Goal: Information Seeking & Learning: Learn about a topic

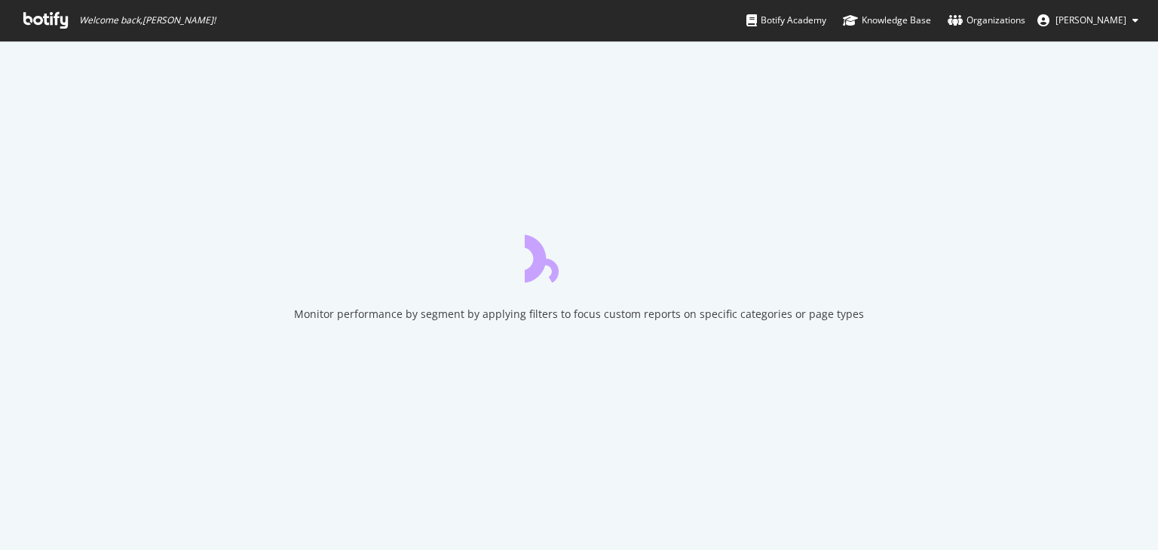
click at [47, 22] on icon at bounding box center [45, 20] width 44 height 17
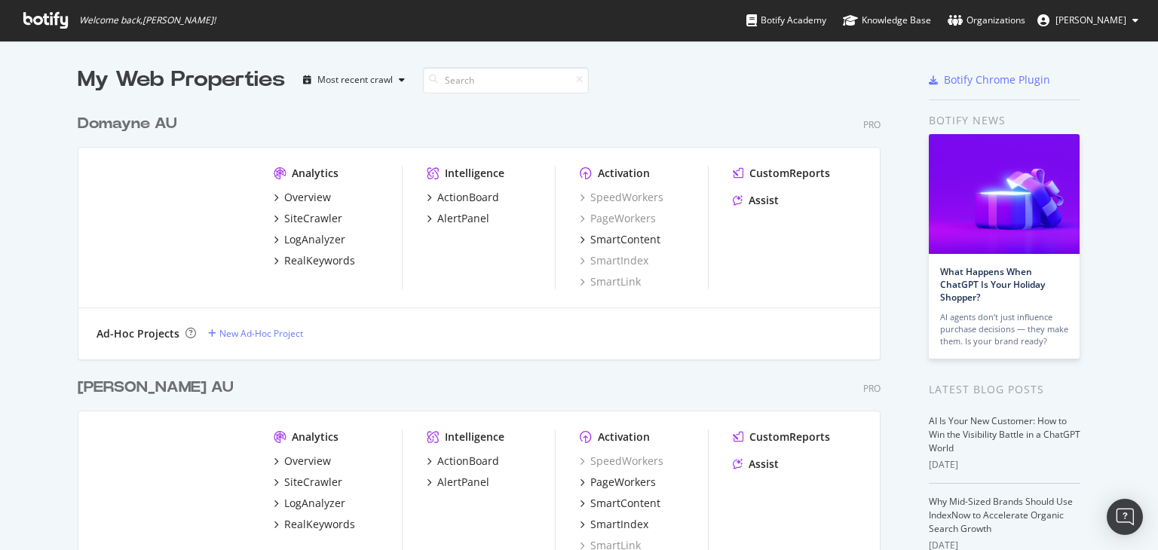
scroll to position [302, 0]
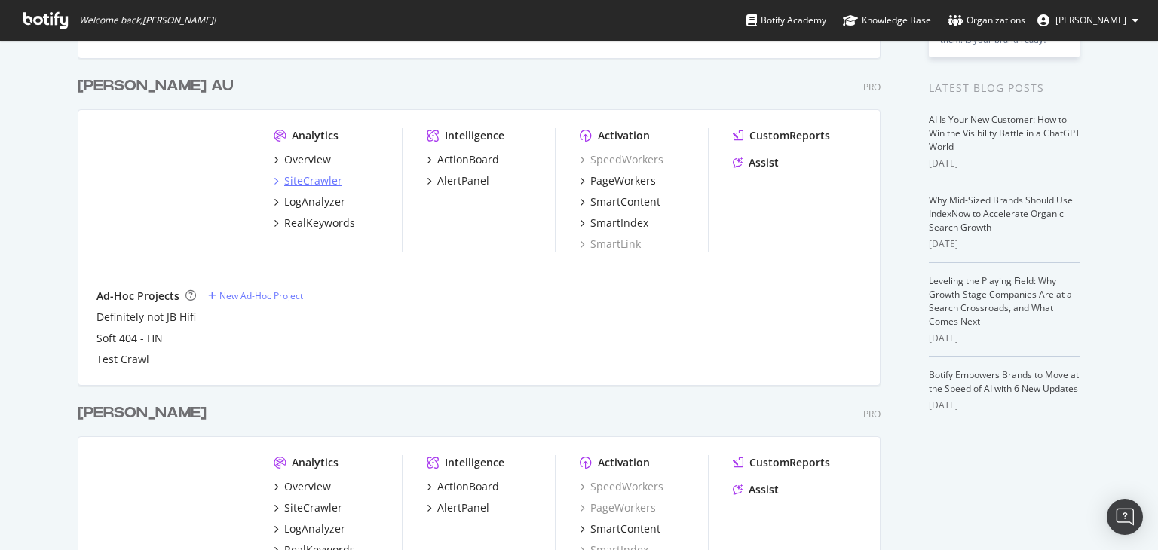
click at [299, 185] on div "SiteCrawler" at bounding box center [313, 180] width 58 height 15
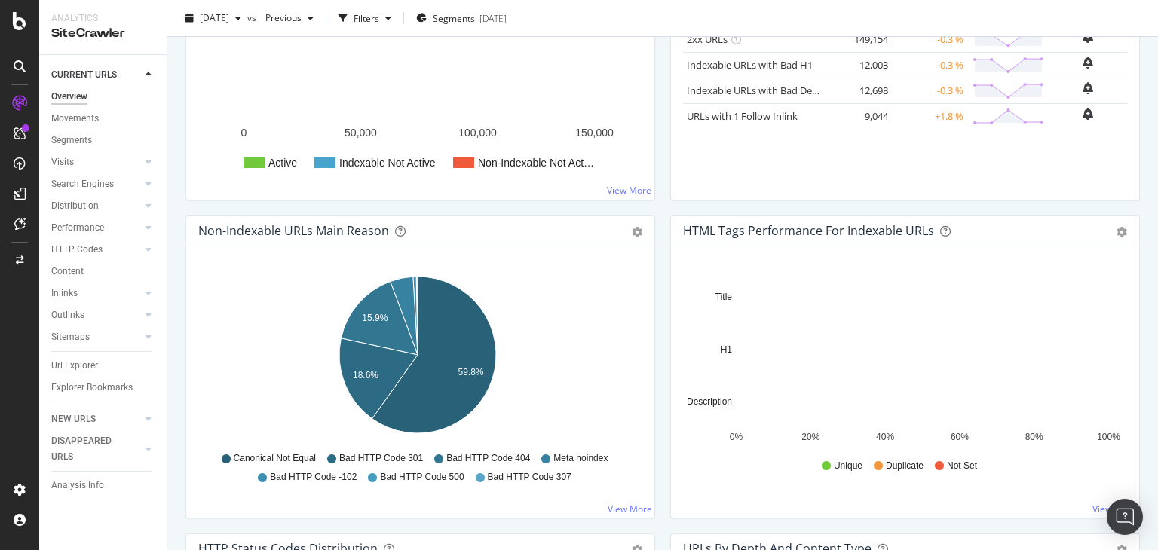
scroll to position [452, 0]
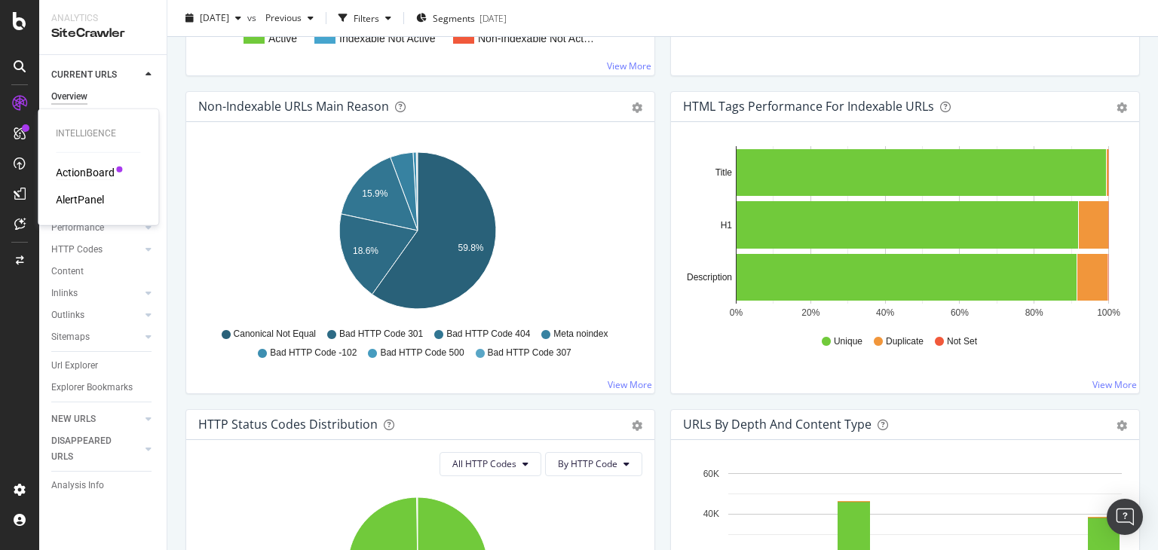
click at [89, 174] on div "ActionBoard" at bounding box center [85, 172] width 59 height 15
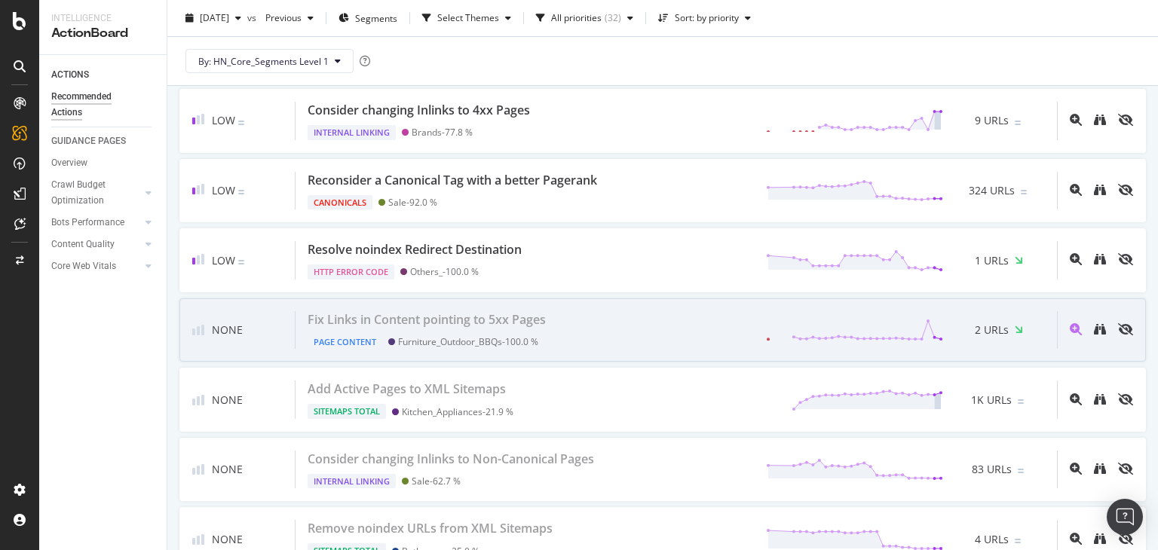
scroll to position [2187, 0]
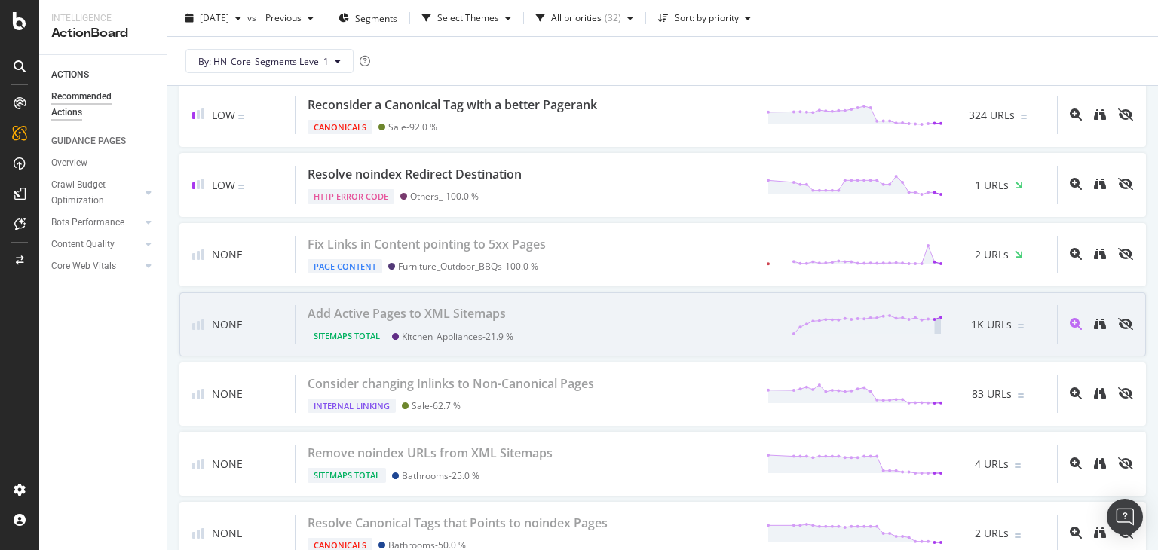
click at [548, 317] on div "Add Active Pages to XML Sitemaps Sitemaps Total Kitchen_Appliances - 21.9 % 1K …" at bounding box center [677, 324] width 762 height 38
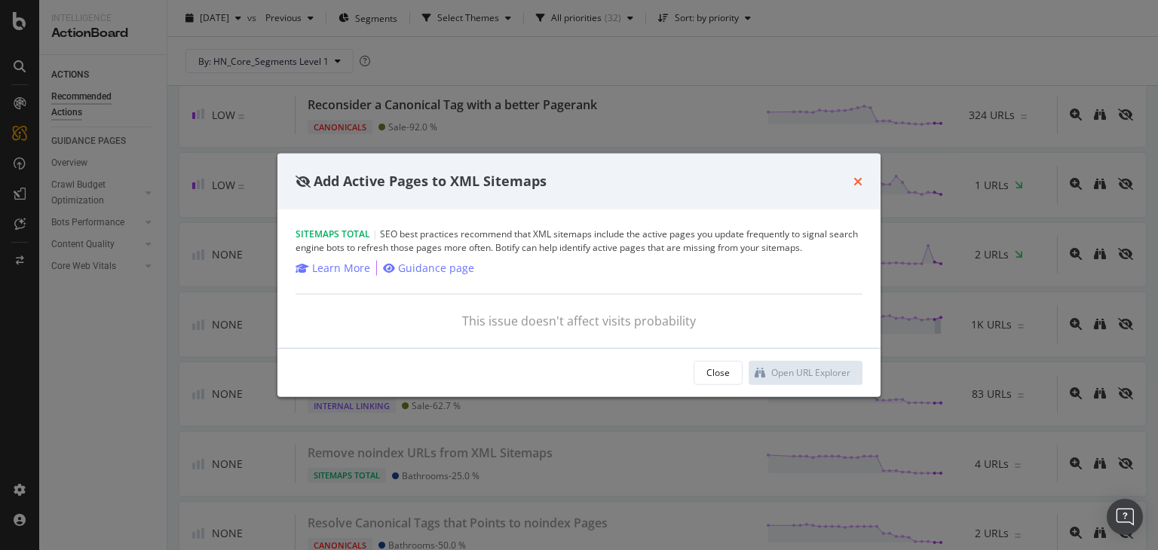
click at [857, 179] on icon "times" at bounding box center [858, 182] width 9 height 12
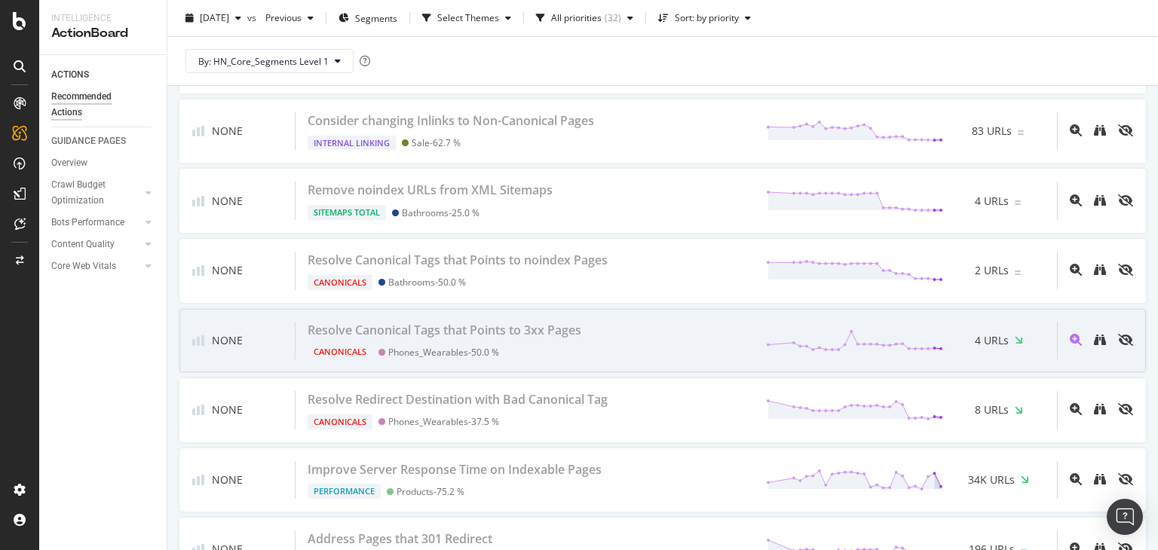
scroll to position [2639, 0]
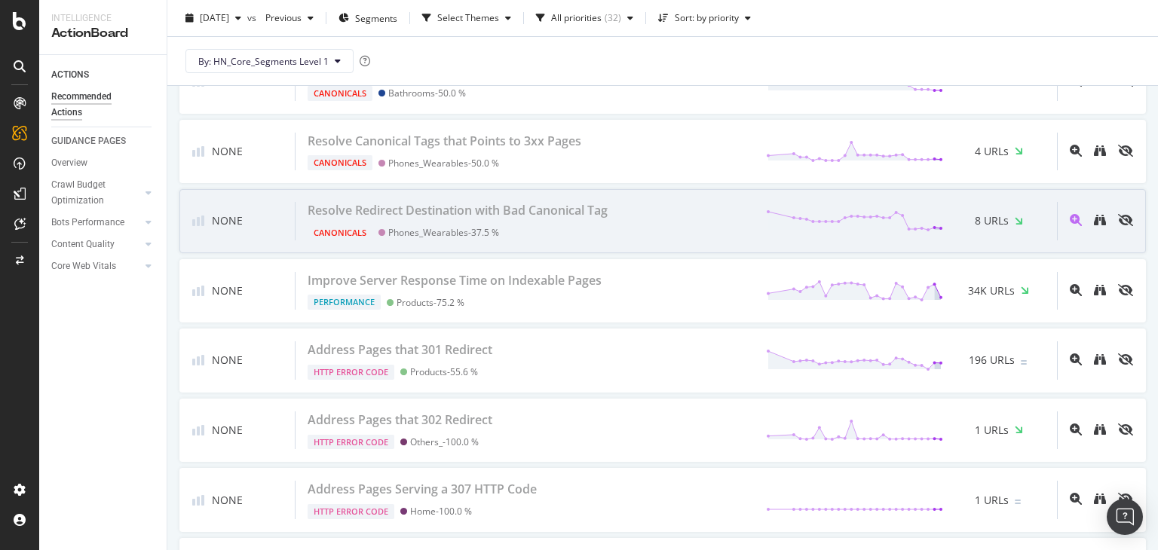
click at [574, 222] on div "Canonicals Phones_Wearables - 37.5 %" at bounding box center [461, 229] width 306 height 21
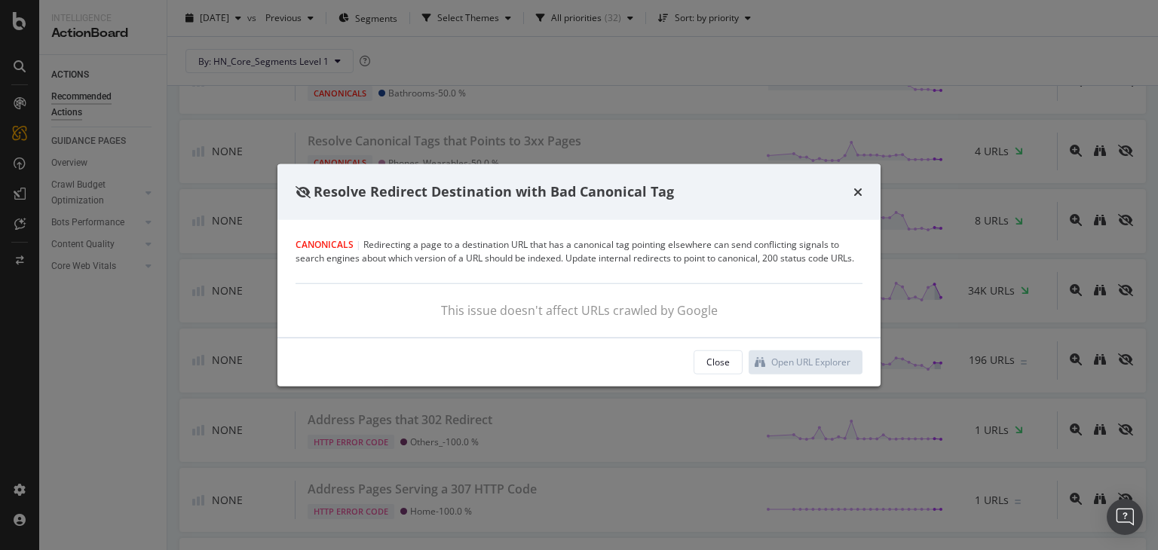
drag, startPoint x: 630, startPoint y: 313, endPoint x: 684, endPoint y: 317, distance: 53.7
click at [631, 313] on div "This issue doesn't affect URLs crawled by Google" at bounding box center [579, 310] width 567 height 17
click at [855, 188] on icon "times" at bounding box center [858, 192] width 9 height 12
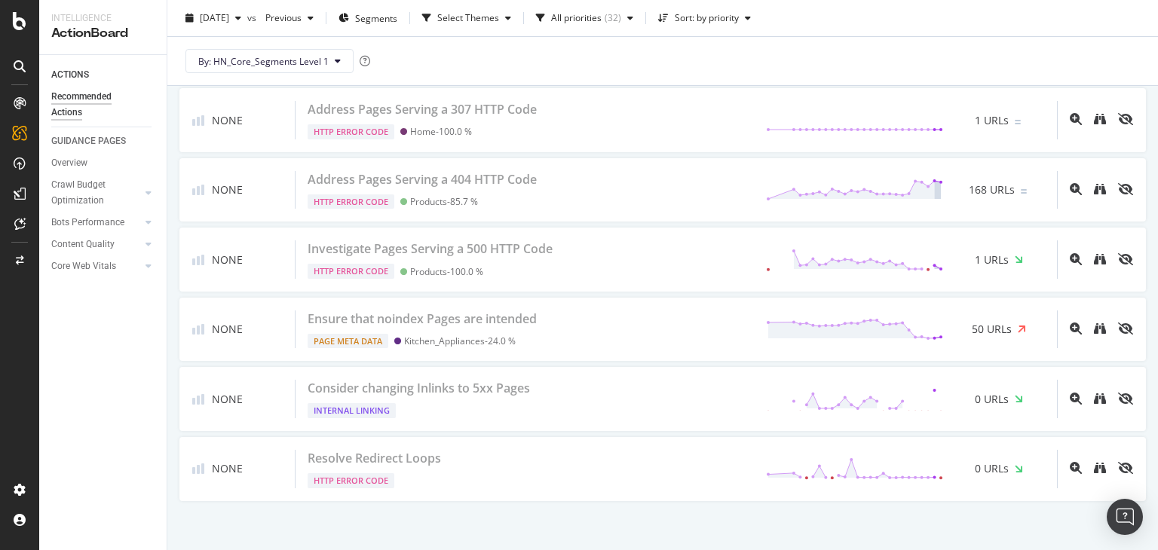
scroll to position [3021, 0]
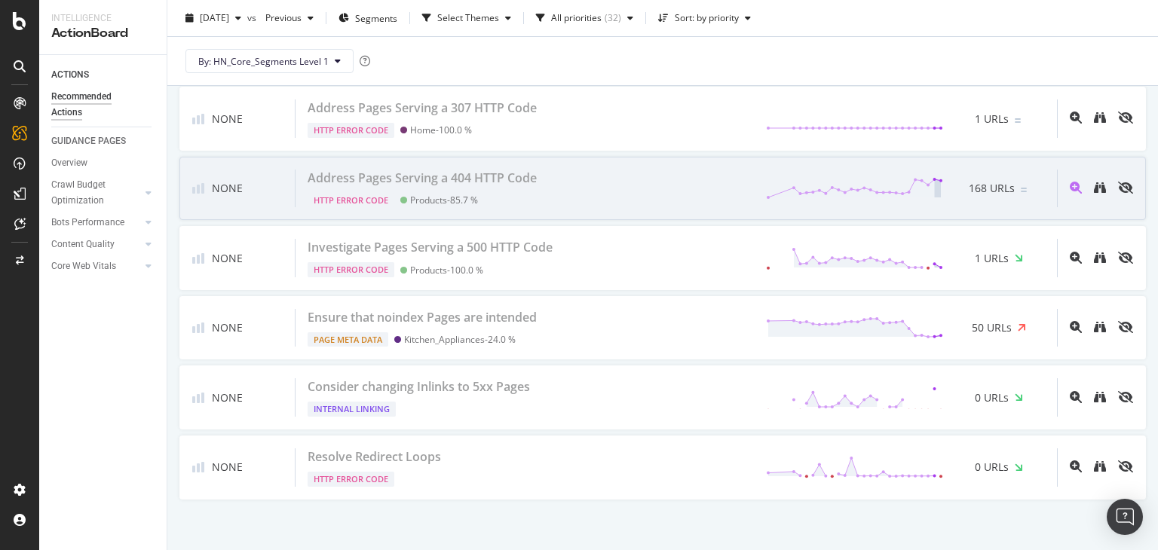
click at [581, 191] on div "Address Pages Serving a 404 HTTP Code HTTP Error Code Products - 85.7 % 168 URLs" at bounding box center [677, 189] width 762 height 38
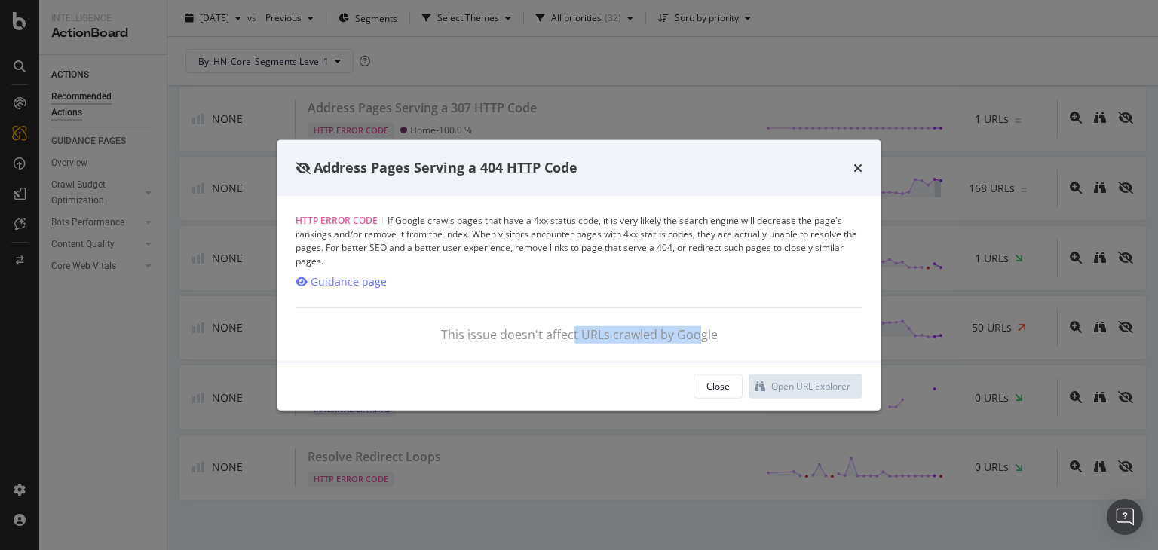
drag, startPoint x: 572, startPoint y: 330, endPoint x: 711, endPoint y: 336, distance: 138.9
click at [704, 336] on div "This issue doesn't affect URLs crawled by Google" at bounding box center [579, 334] width 567 height 17
click at [727, 339] on div "This issue doesn't affect URLs crawled by Google" at bounding box center [579, 334] width 567 height 17
click at [857, 168] on icon "times" at bounding box center [858, 168] width 9 height 12
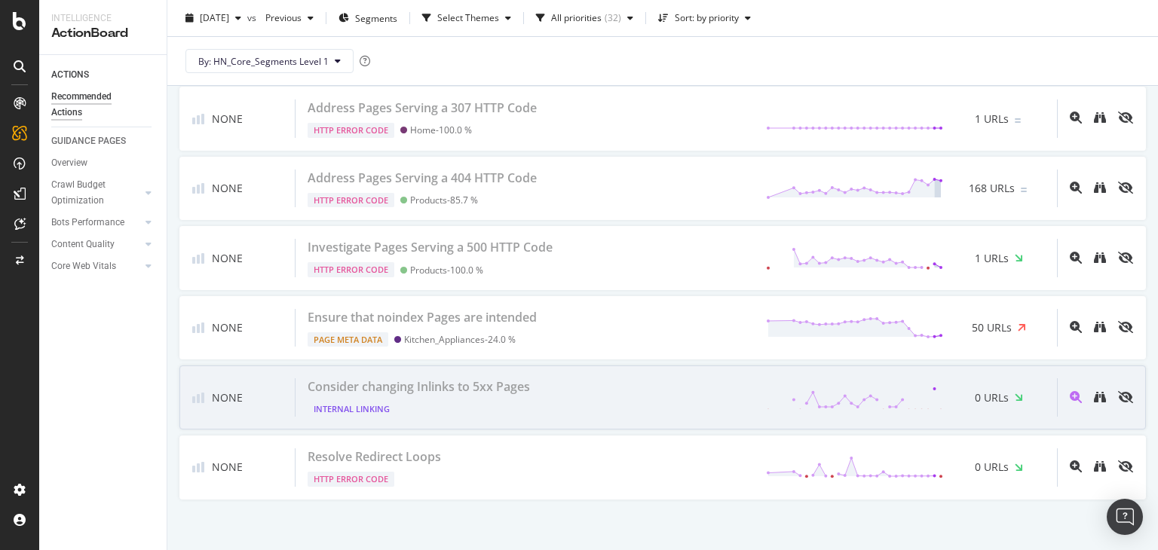
click at [555, 396] on div "Consider changing Inlinks to 5xx Pages Internal Linking 0 URLs" at bounding box center [677, 398] width 762 height 38
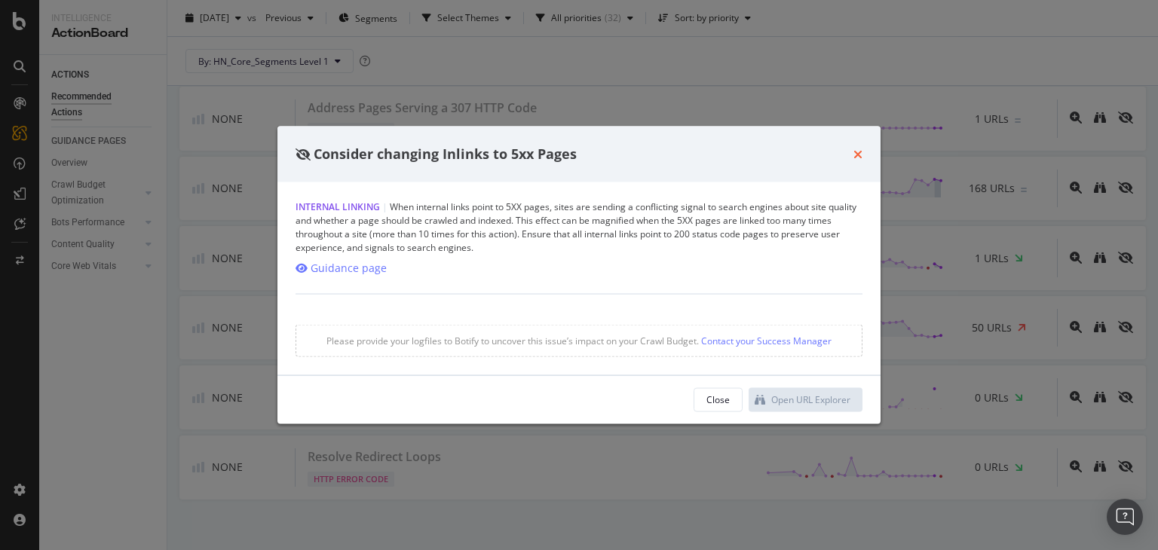
click at [861, 149] on icon "times" at bounding box center [858, 154] width 9 height 12
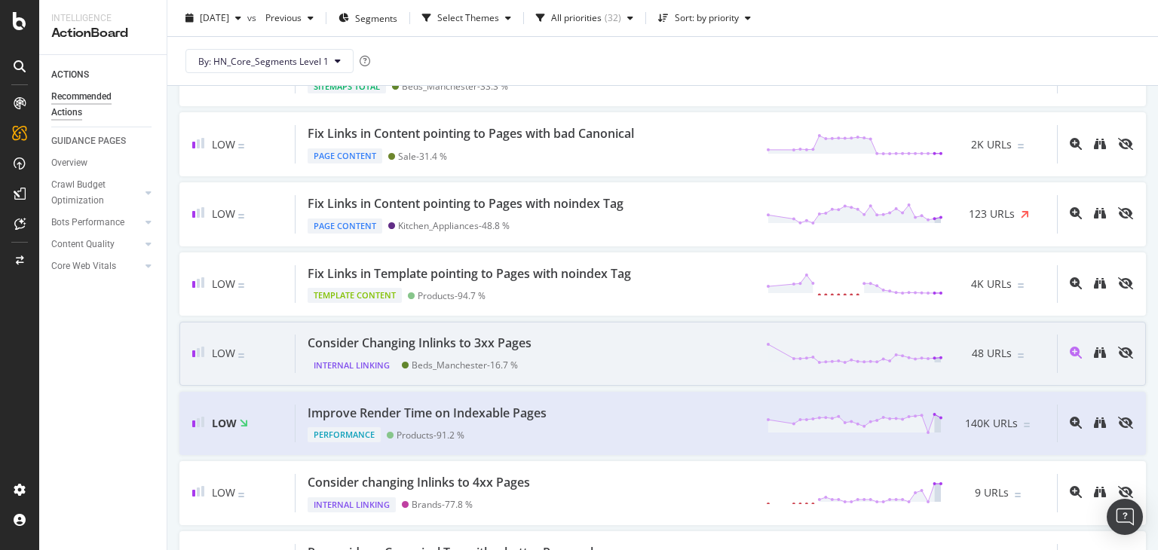
scroll to position [1965, 0]
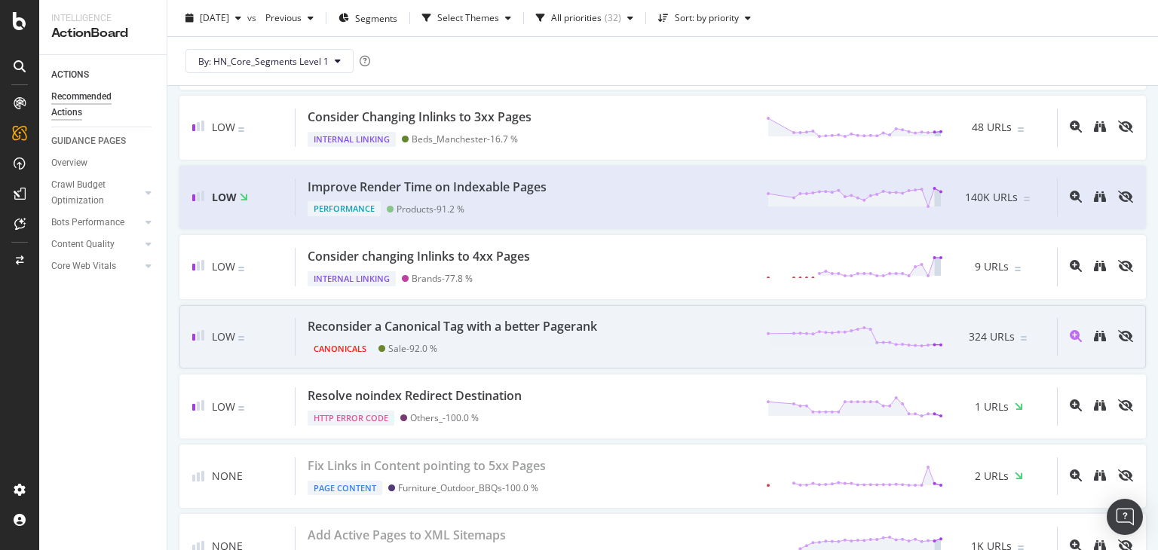
click at [557, 336] on div "Canonicals Sale - 92.0 %" at bounding box center [456, 346] width 296 height 21
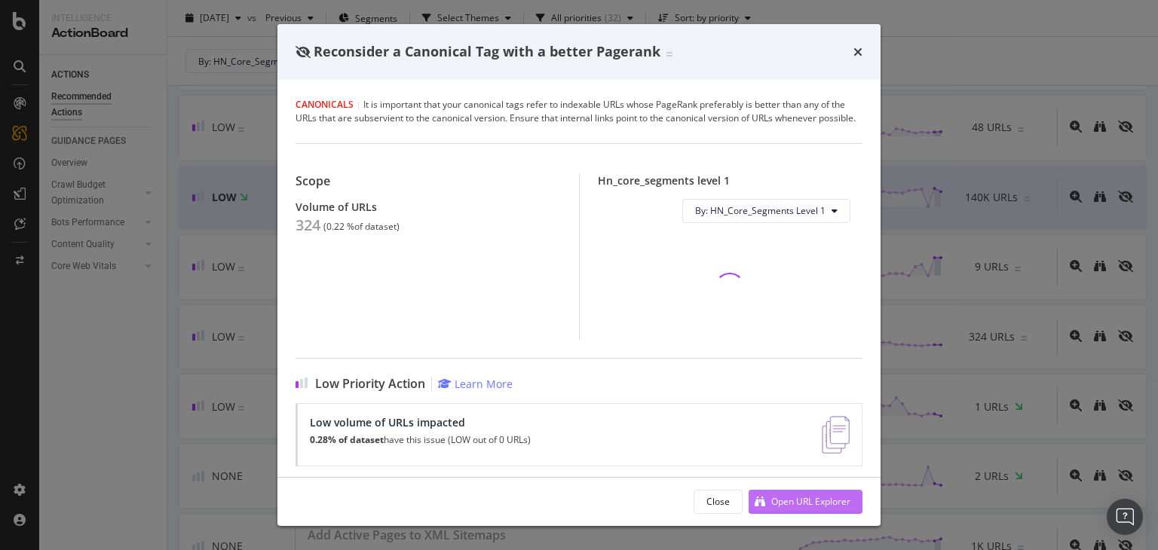
click at [800, 498] on div "Open URL Explorer" at bounding box center [810, 501] width 79 height 13
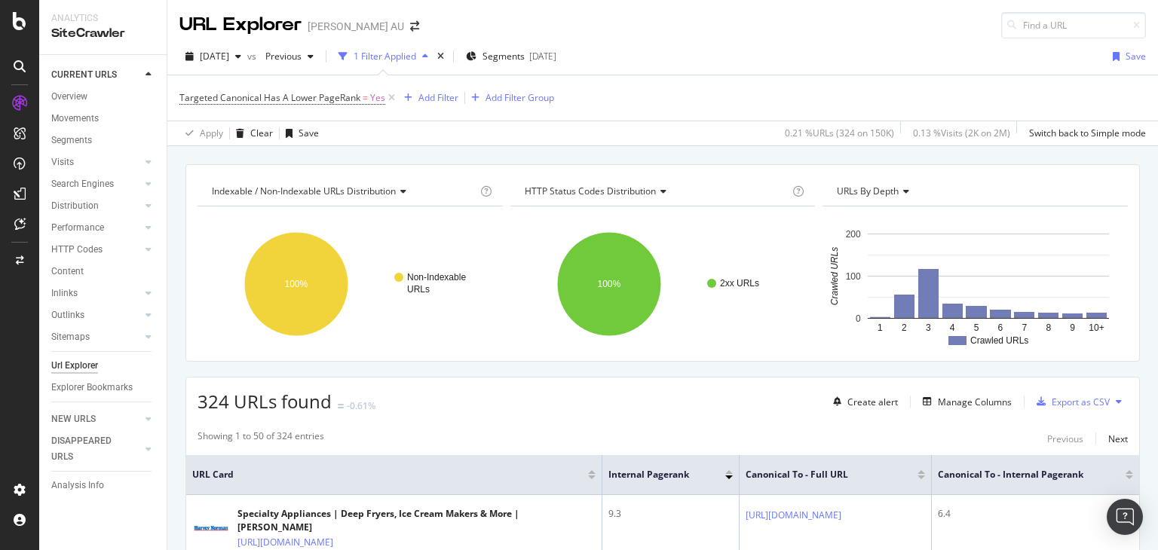
click at [745, 44] on div "[DATE] vs Previous 1 Filter Applied Segments [DATE] Save" at bounding box center [662, 59] width 991 height 30
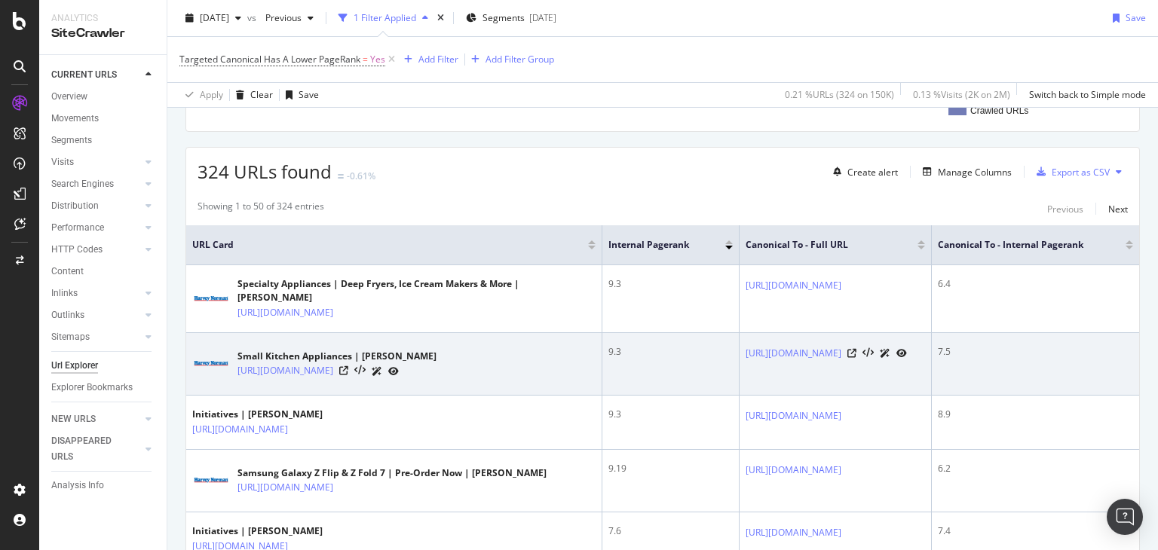
scroll to position [302, 0]
